Goal: Task Accomplishment & Management: Complete application form

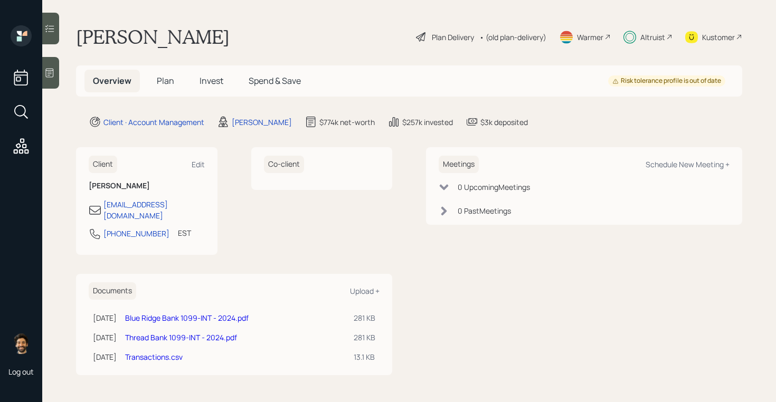
click at [638, 37] on div "Altruist" at bounding box center [647, 36] width 49 height 23
click at [222, 80] on span "Invest" at bounding box center [211, 81] width 24 height 12
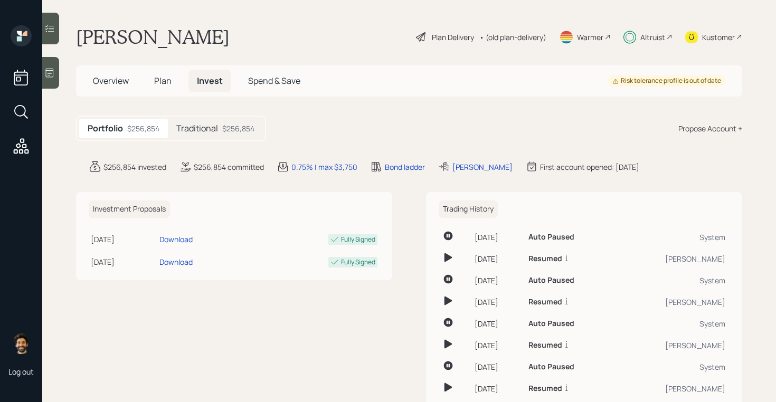
click at [160, 74] on h5 "Plan" at bounding box center [163, 81] width 34 height 23
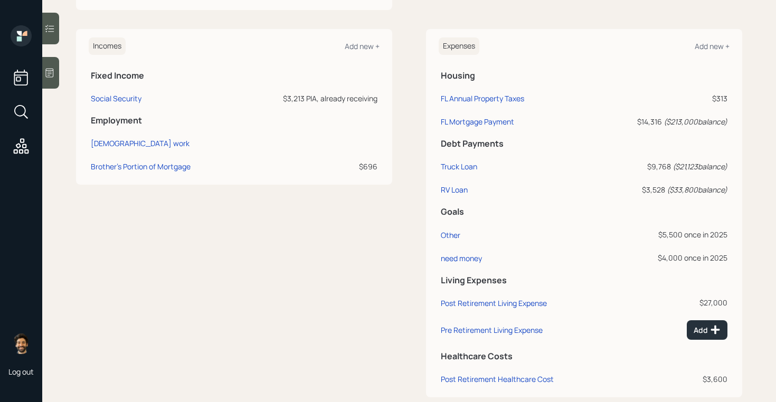
scroll to position [545, 0]
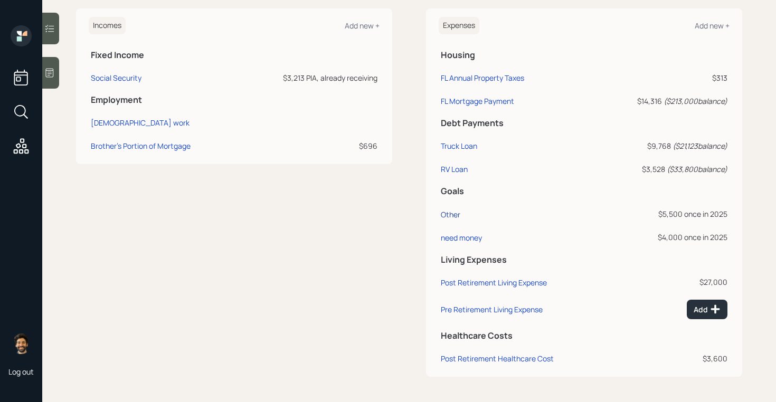
click at [452, 217] on div "Other" at bounding box center [451, 215] width 20 height 10
select select "0"
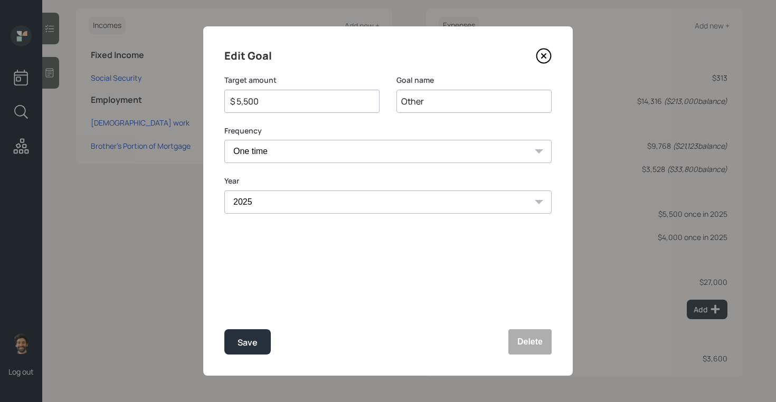
click at [275, 97] on input "$ 5,500" at bounding box center [297, 101] width 137 height 13
click at [249, 339] on div "Save" at bounding box center [247, 343] width 20 height 14
type input "$ 5,500"
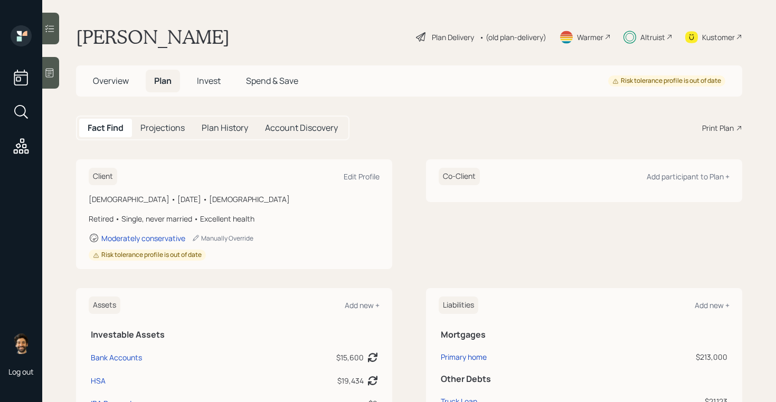
click at [214, 82] on span "Invest" at bounding box center [209, 81] width 24 height 12
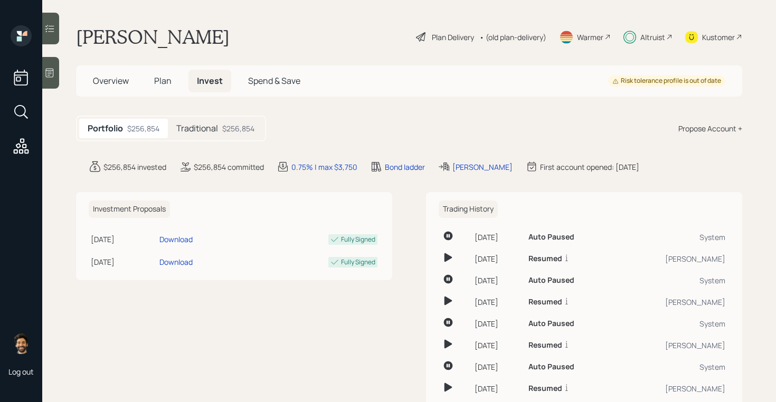
click at [221, 129] on div "Traditional $256,854" at bounding box center [215, 129] width 95 height 20
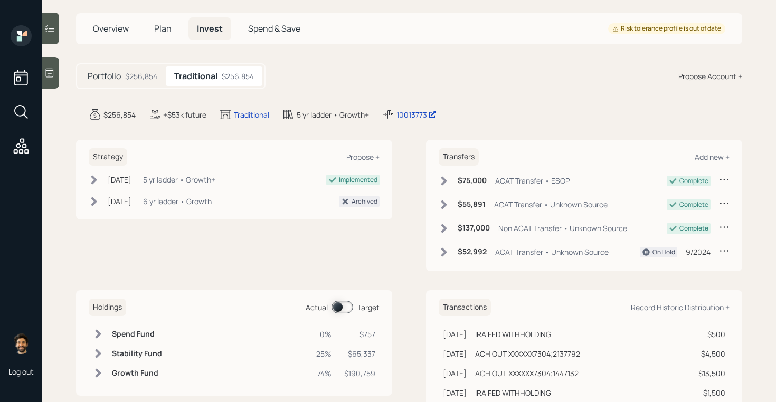
scroll to position [184, 0]
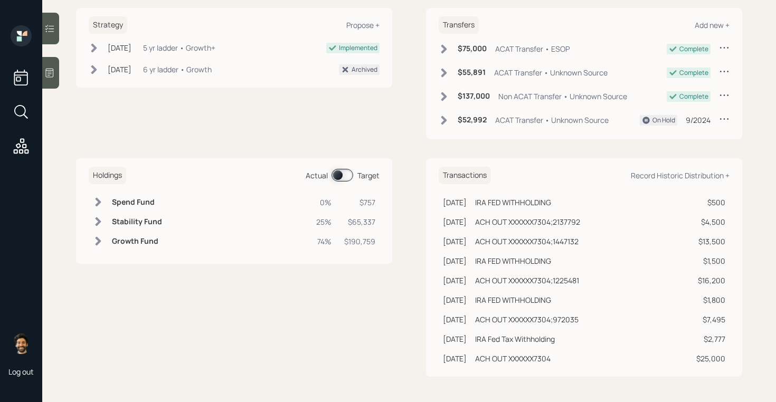
click at [338, 173] on span at bounding box center [342, 175] width 22 height 13
click at [101, 201] on icon at bounding box center [98, 202] width 11 height 11
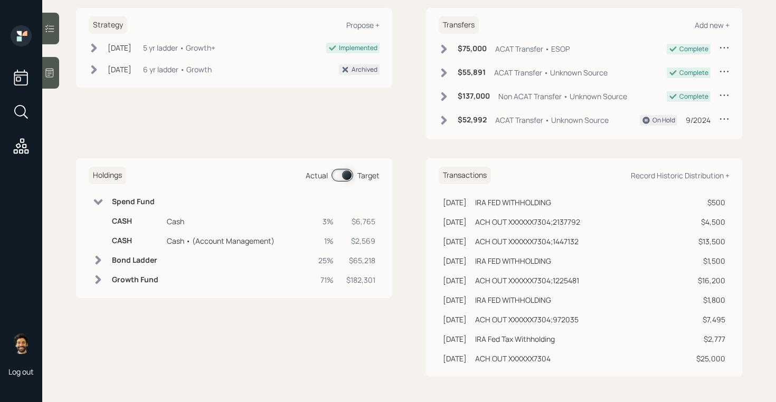
scroll to position [0, 0]
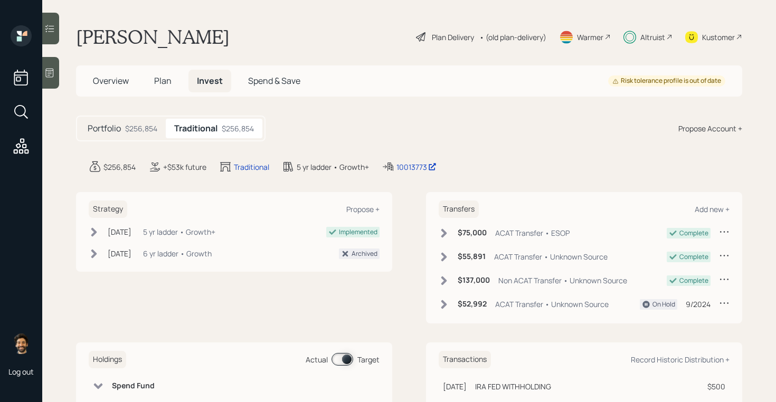
click at [173, 81] on h5 "Plan" at bounding box center [163, 81] width 34 height 23
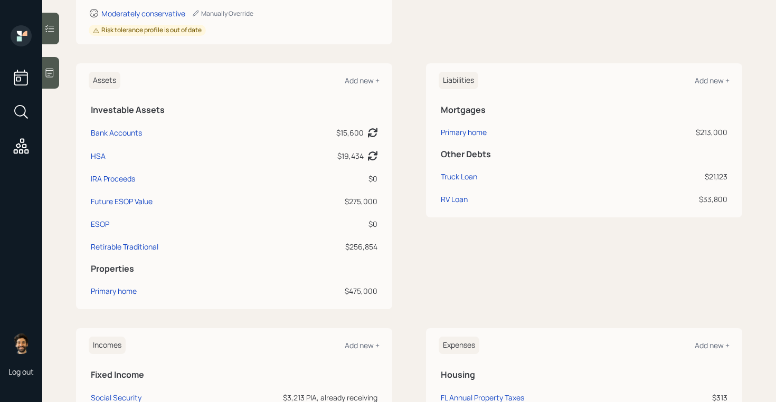
scroll to position [545, 0]
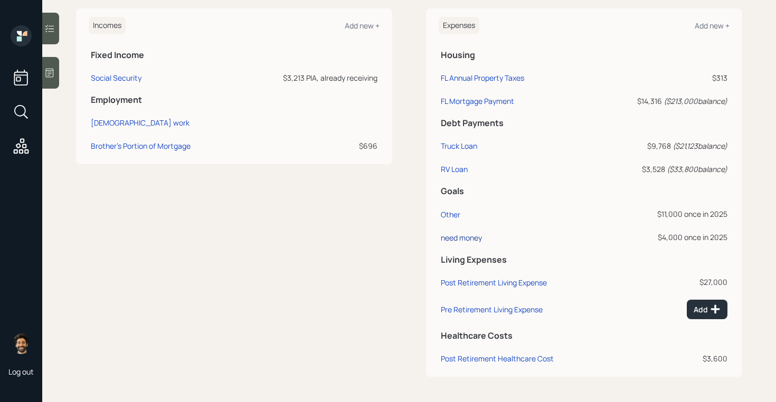
click at [454, 240] on div "need money" at bounding box center [461, 238] width 41 height 10
select select "0"
click at [446, 216] on div "Other" at bounding box center [451, 215] width 20 height 10
select select "0"
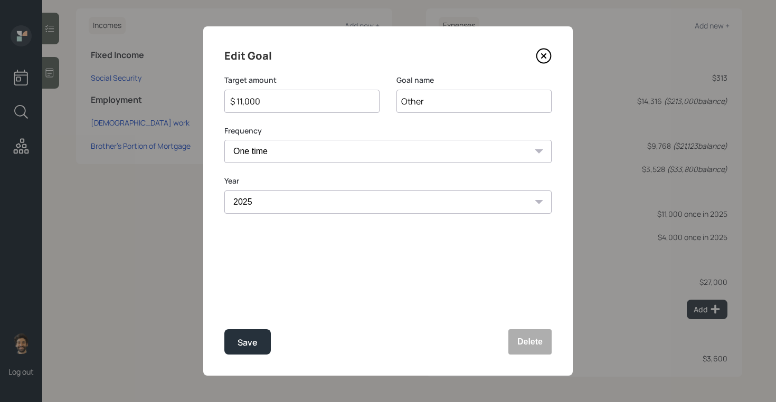
click at [252, 100] on input "$ 11,000" at bounding box center [297, 101] width 137 height 13
click at [253, 336] on div "Save" at bounding box center [247, 343] width 20 height 14
type input "$ 11,000"
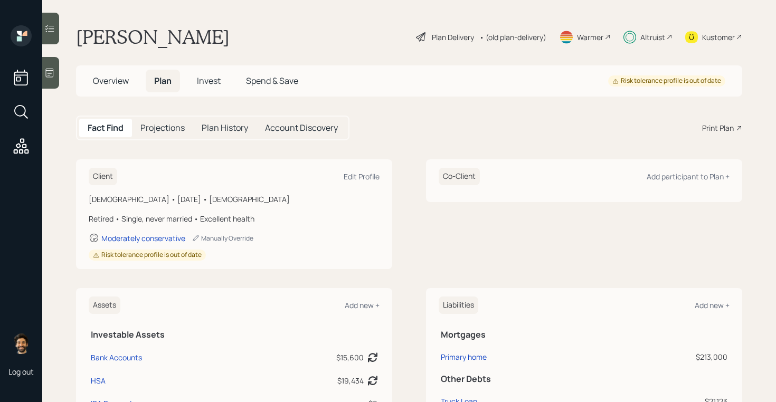
click at [211, 80] on span "Invest" at bounding box center [209, 81] width 24 height 12
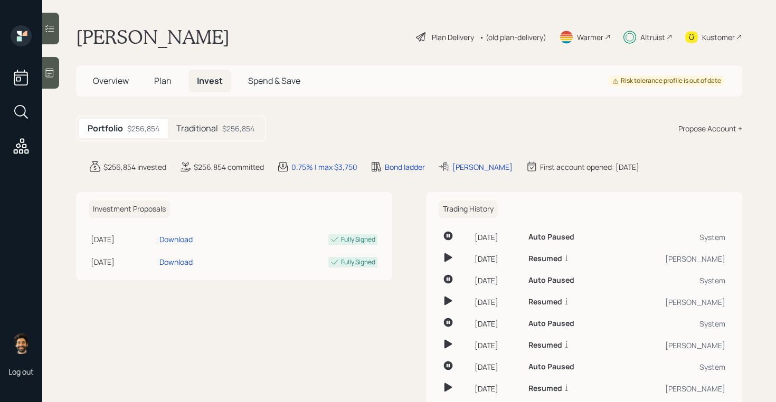
click at [195, 131] on h5 "Traditional" at bounding box center [197, 128] width 42 height 10
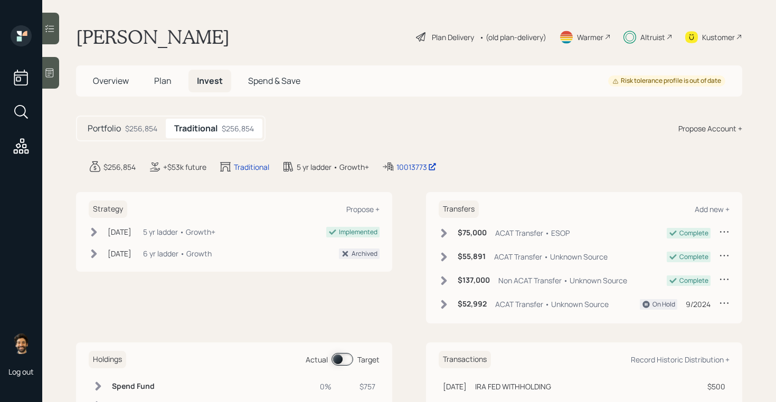
click at [346, 358] on span at bounding box center [342, 359] width 22 height 13
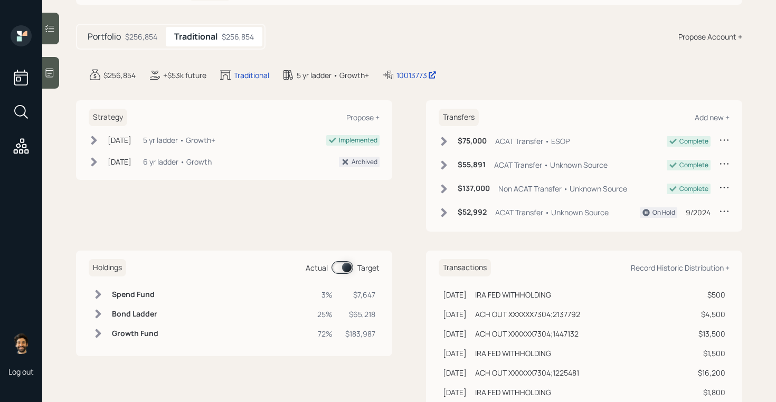
scroll to position [127, 0]
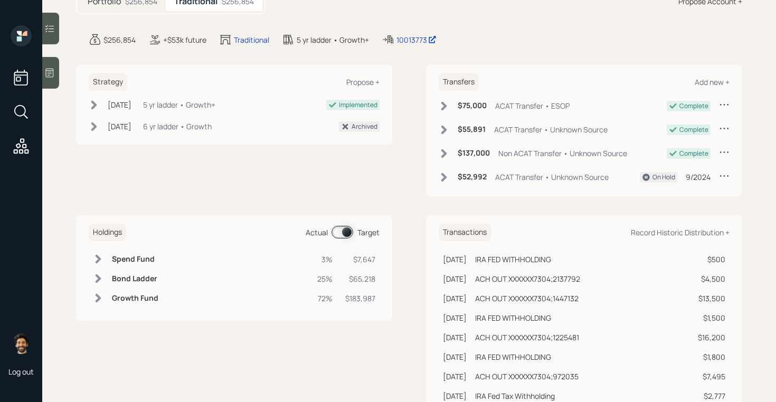
click at [118, 256] on h6 "Spend Fund" at bounding box center [135, 259] width 46 height 9
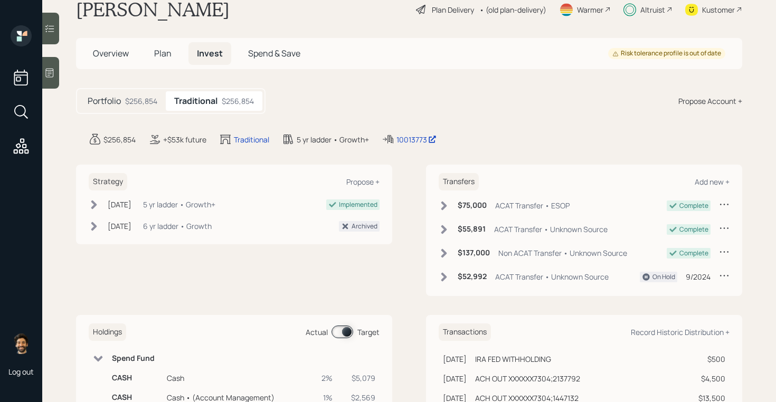
scroll to position [0, 0]
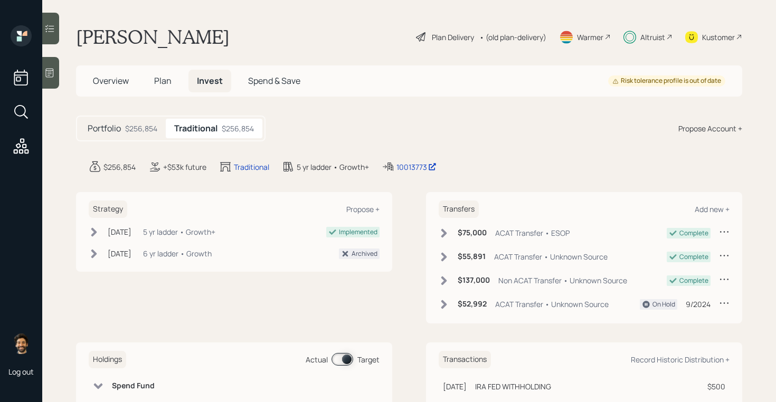
click at [161, 80] on span "Plan" at bounding box center [162, 81] width 17 height 12
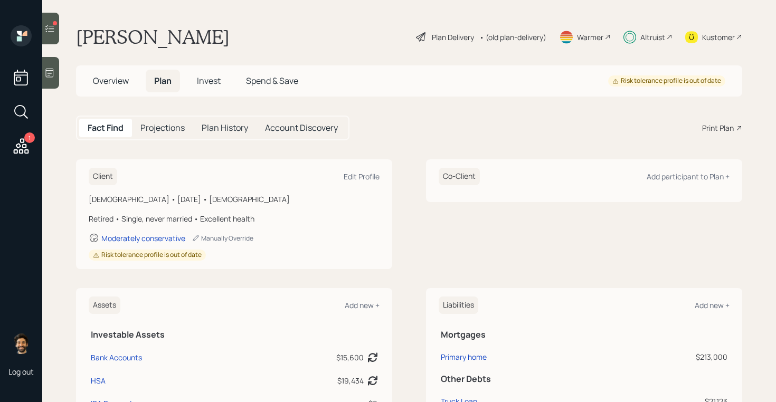
click at [47, 29] on icon at bounding box center [49, 28] width 11 height 11
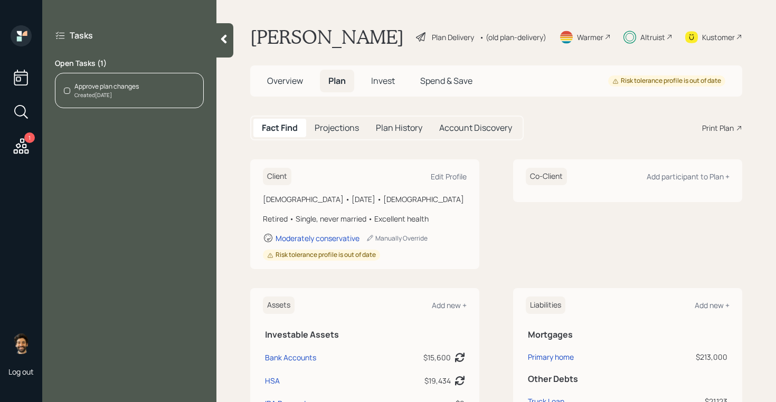
click at [149, 98] on div "Approve plan changes Created [DATE]" at bounding box center [129, 90] width 149 height 35
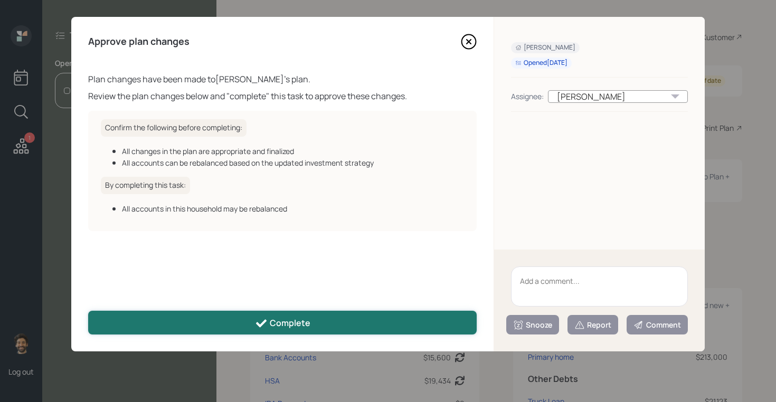
click at [288, 321] on div "Complete" at bounding box center [282, 323] width 55 height 13
